Goal: Information Seeking & Learning: Learn about a topic

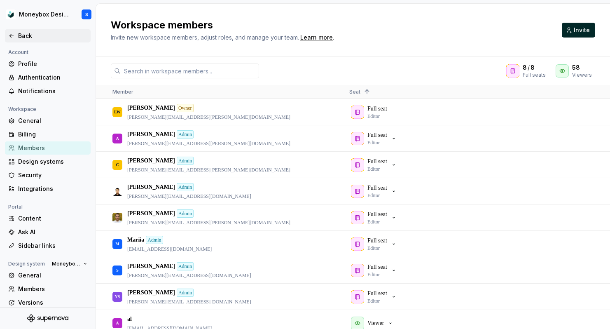
click at [41, 31] on div "Back" at bounding box center [48, 35] width 86 height 13
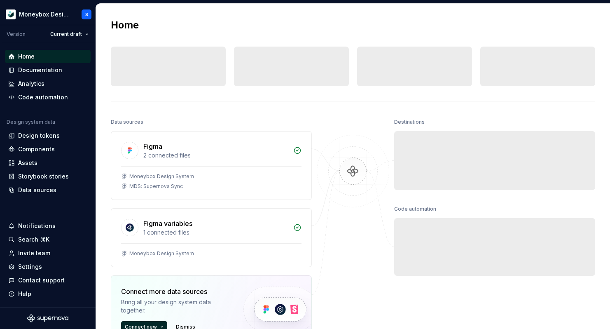
click at [34, 34] on div "Current draft" at bounding box center [61, 34] width 63 height 12
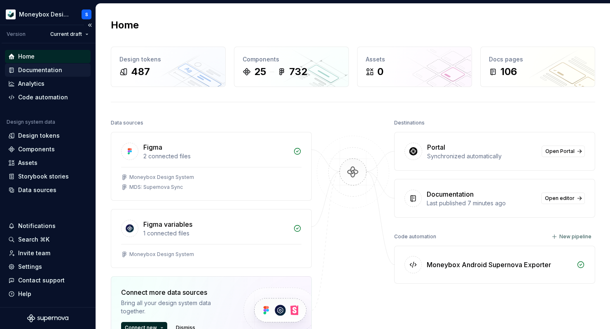
click at [64, 70] on div "Documentation" at bounding box center [47, 70] width 79 height 8
click at [30, 70] on div "Documentation" at bounding box center [40, 70] width 44 height 8
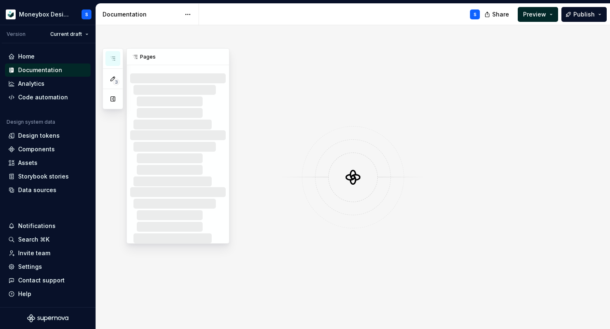
click at [112, 58] on icon "button" at bounding box center [113, 58] width 7 height 7
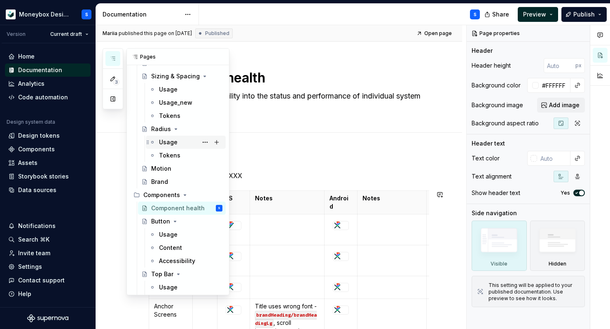
scroll to position [206, 0]
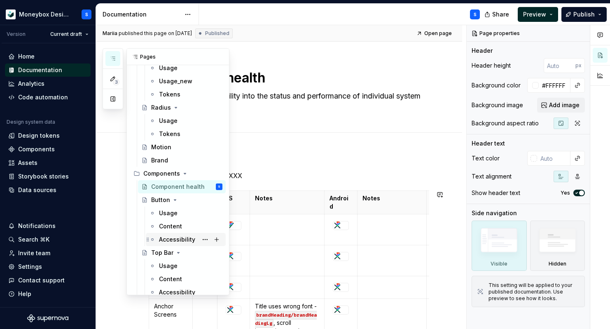
click at [187, 243] on div "Accessibility" at bounding box center [177, 239] width 36 height 8
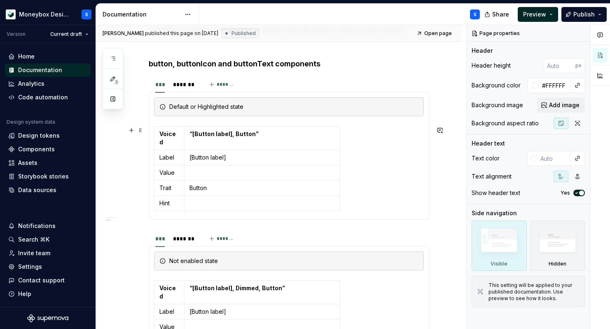
scroll to position [197, 0]
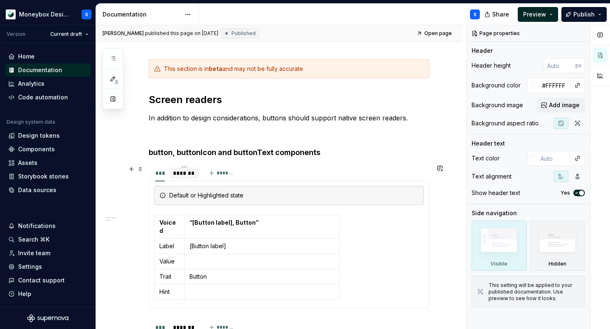
click at [189, 170] on div "*******" at bounding box center [184, 173] width 22 height 8
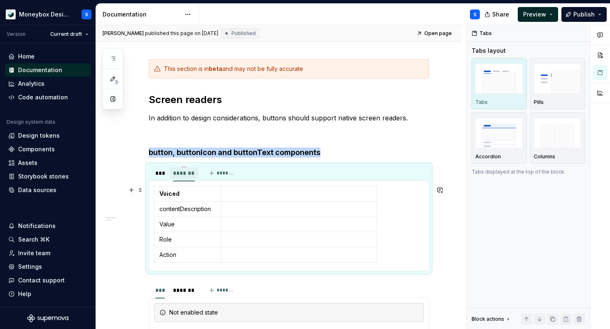
scroll to position [160, 0]
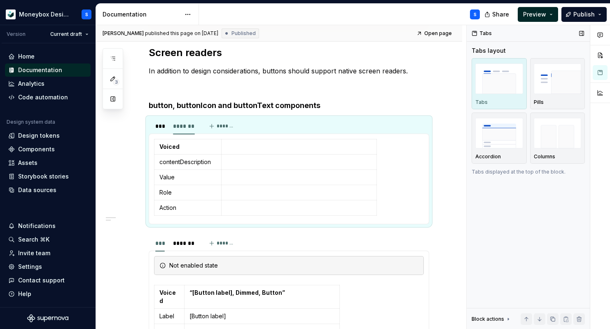
type textarea "*"
